Goal: Task Accomplishment & Management: Manage account settings

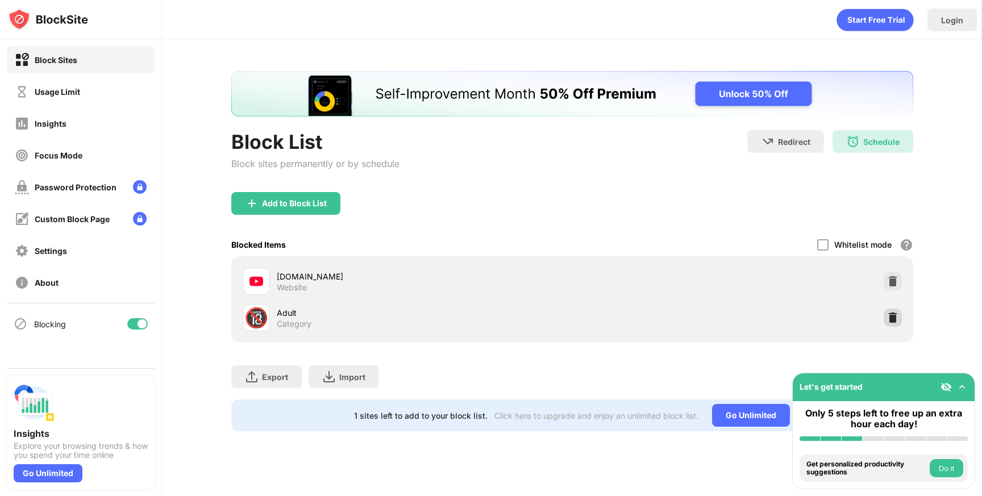
click at [896, 319] on img at bounding box center [892, 317] width 11 height 11
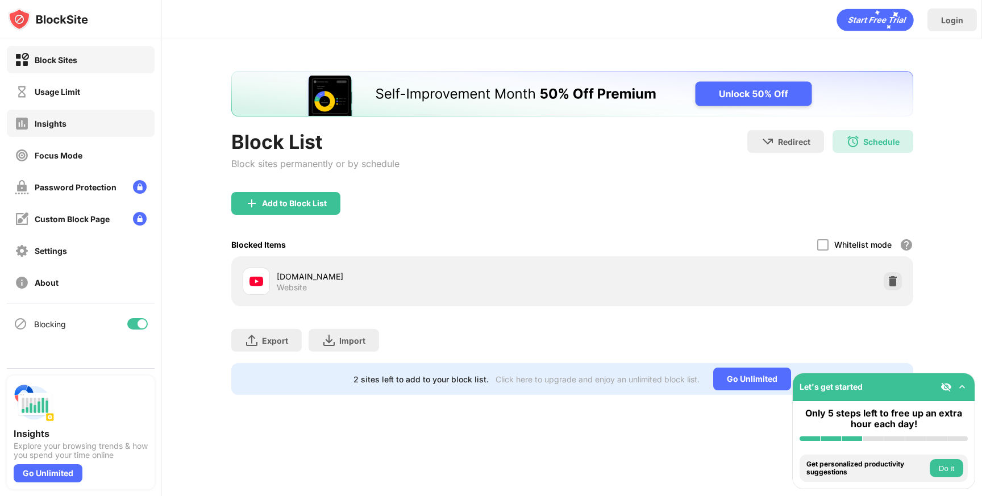
click at [52, 124] on div "Insights" at bounding box center [51, 124] width 32 height 10
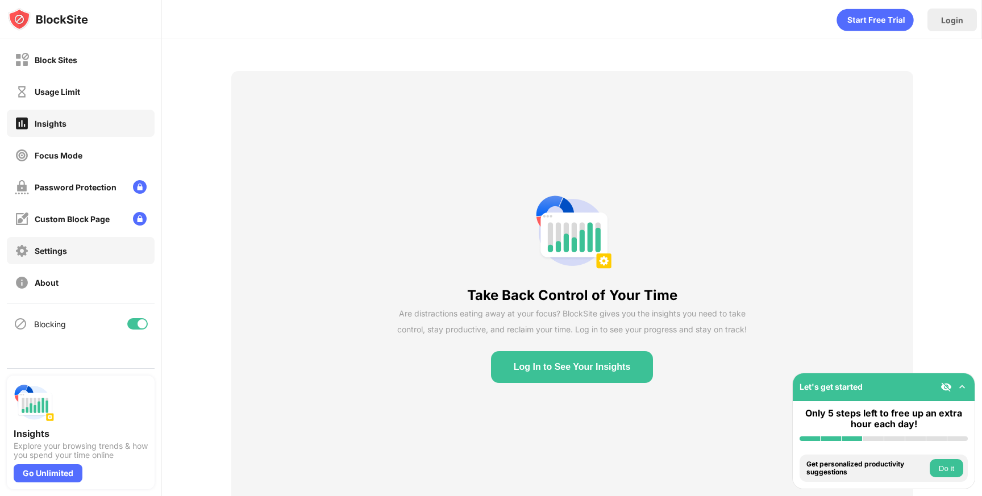
click at [102, 257] on div "Settings" at bounding box center [81, 250] width 148 height 27
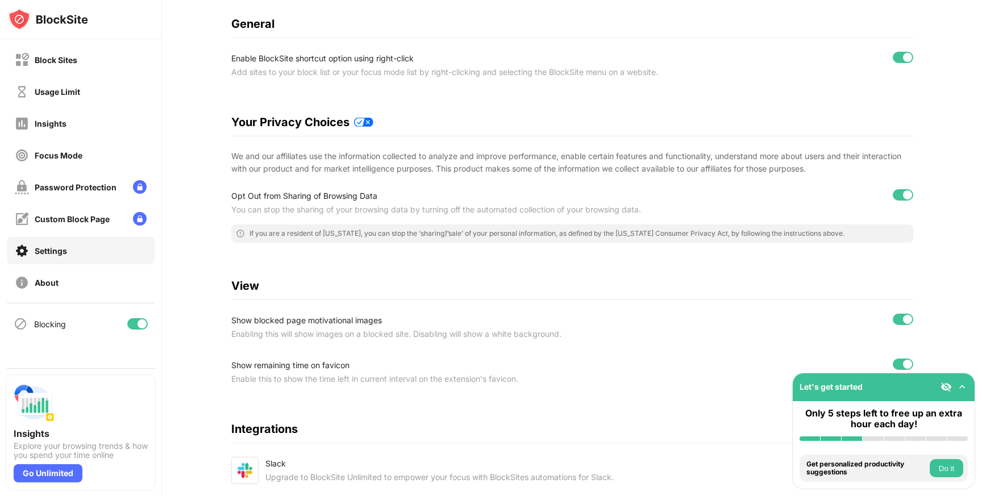
scroll to position [124, 0]
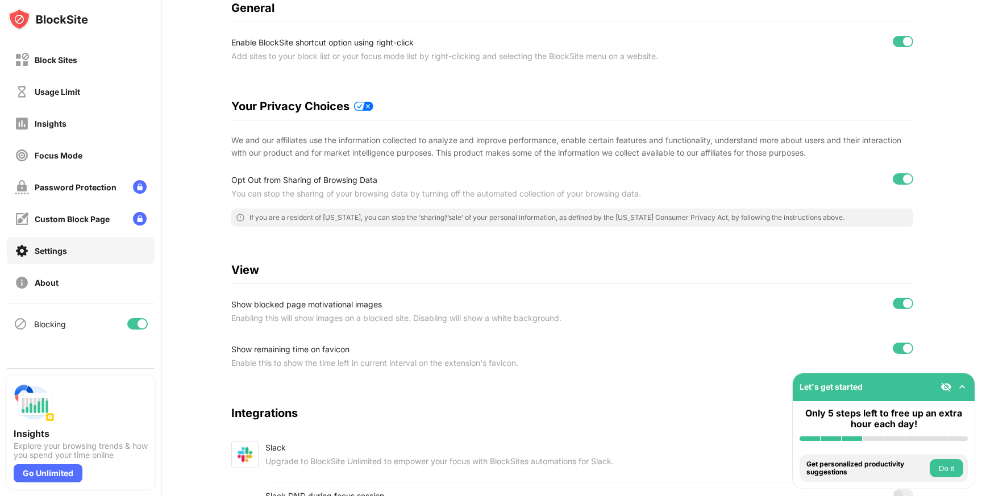
click at [946, 386] on img at bounding box center [946, 386] width 11 height 11
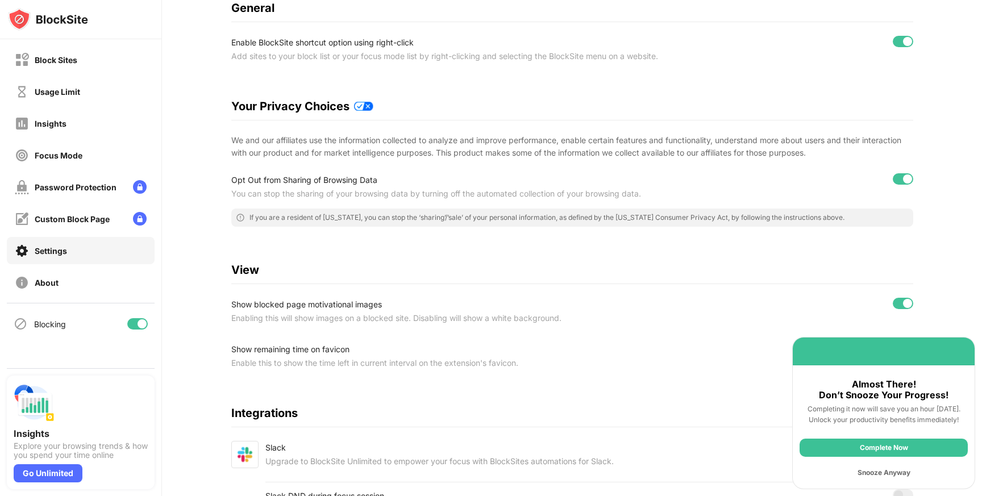
click at [757, 342] on div "Settings Enable in Incognito Mode General Enable BlockSite shortcut option usin…" at bounding box center [572, 241] width 682 height 588
click at [902, 475] on div "Snooze Anyway" at bounding box center [884, 473] width 168 height 18
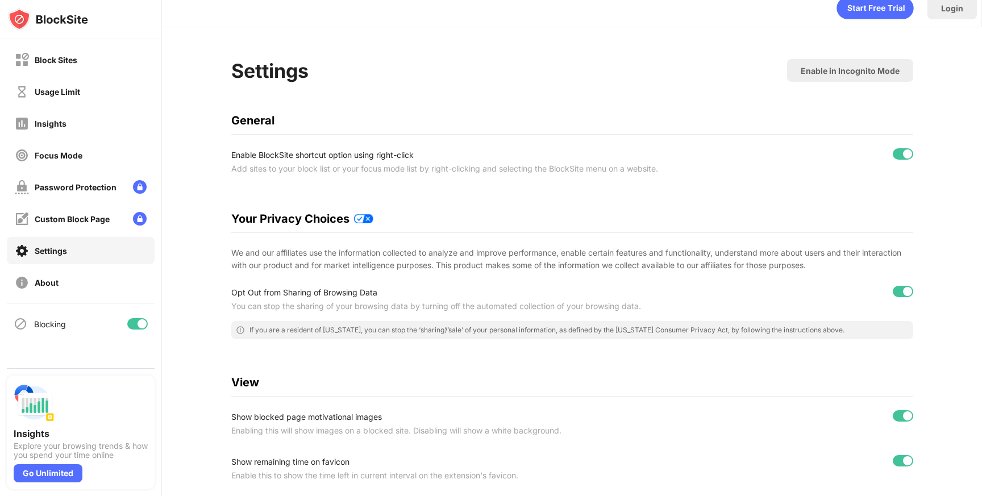
scroll to position [0, 0]
